Goal: Register for event/course

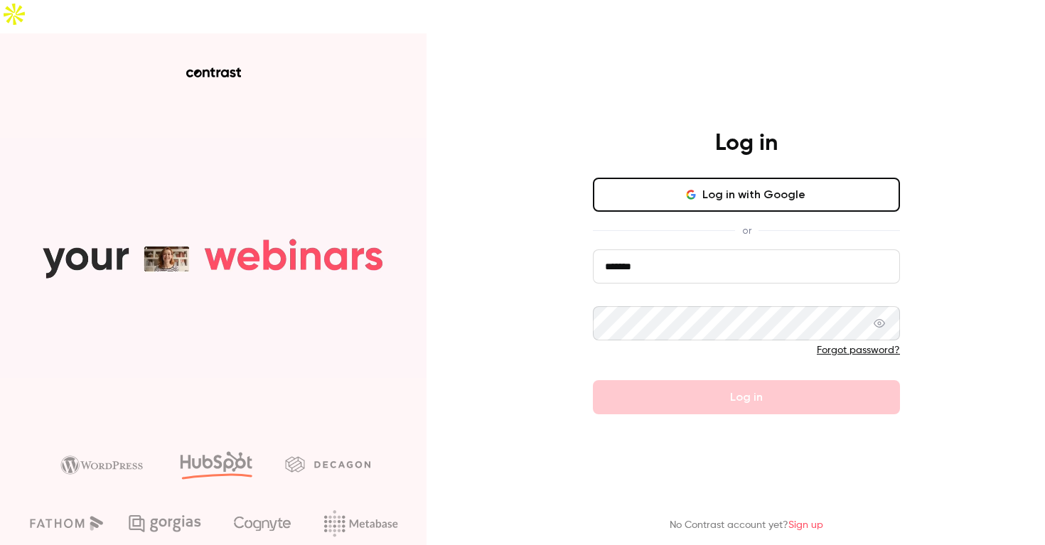
click at [736, 178] on button "Log in with Google" at bounding box center [746, 195] width 307 height 34
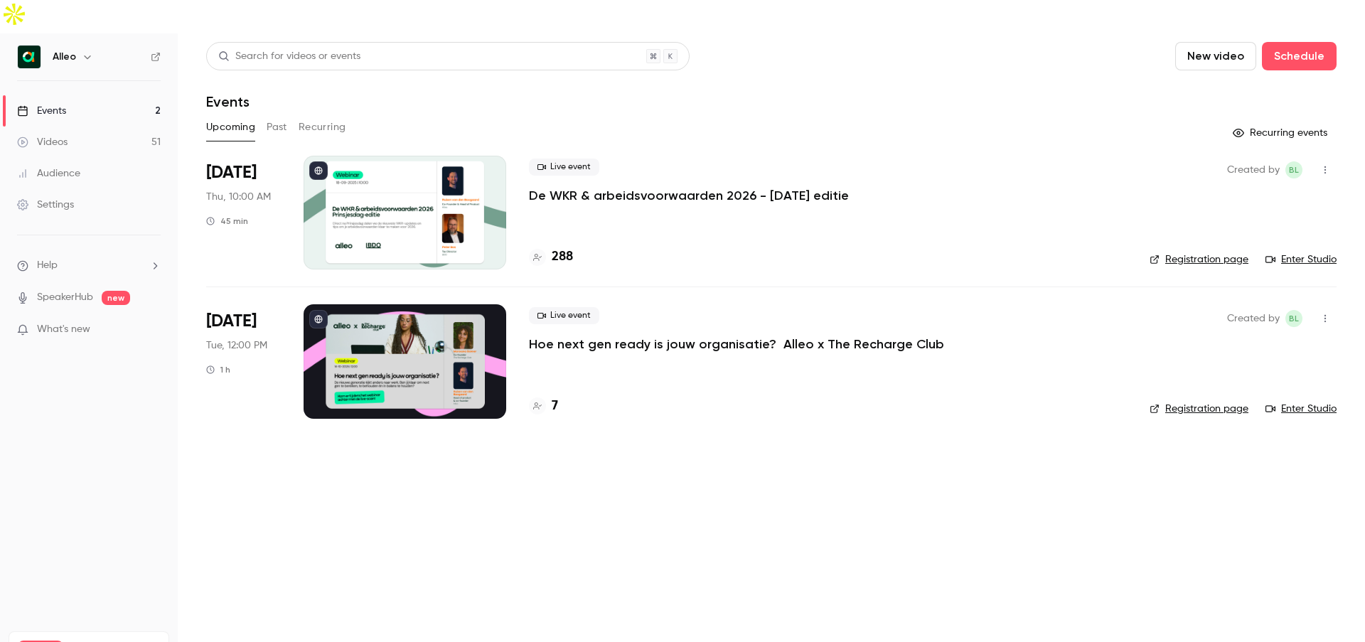
click at [413, 161] on div at bounding box center [404, 213] width 203 height 114
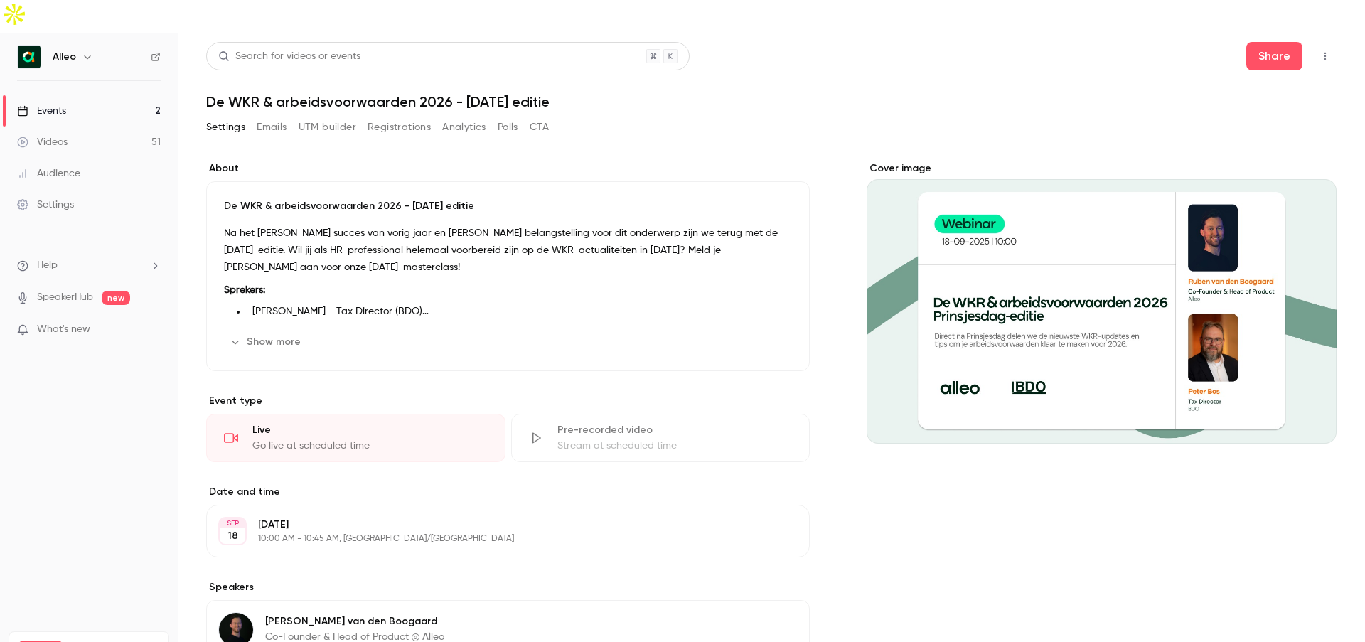
click at [382, 116] on button "Registrations" at bounding box center [398, 127] width 63 height 23
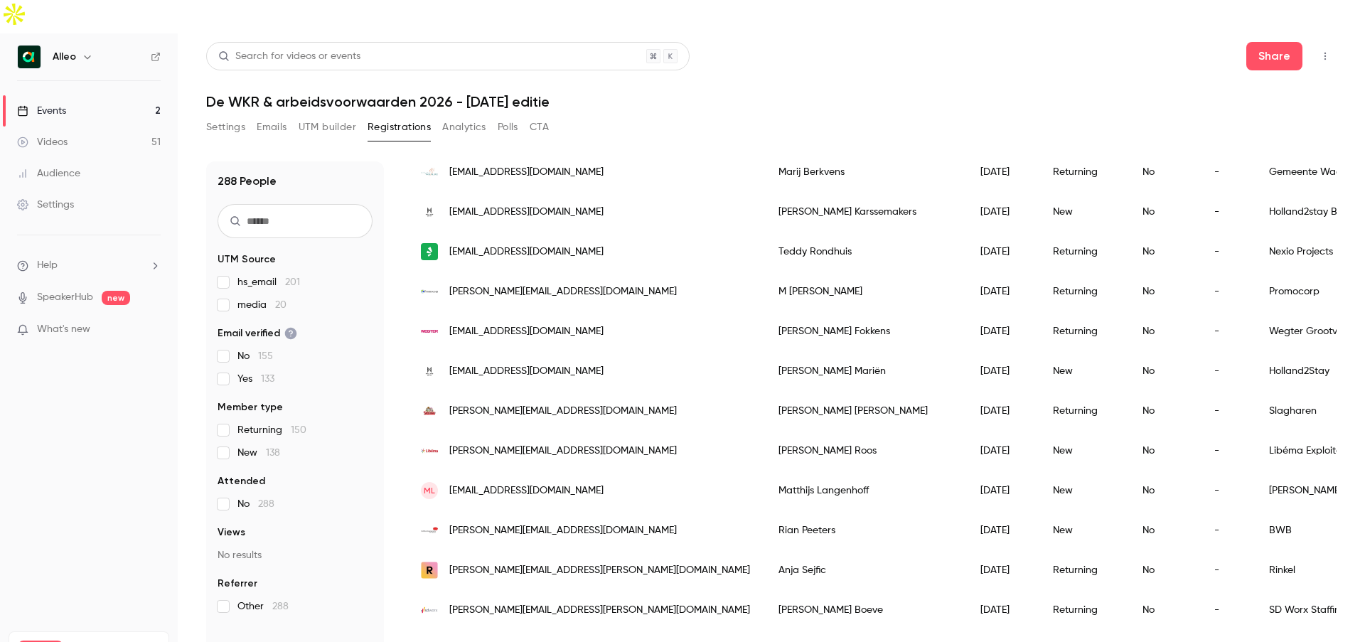
scroll to position [1131, 0]
